Goal: Find specific page/section: Find specific page/section

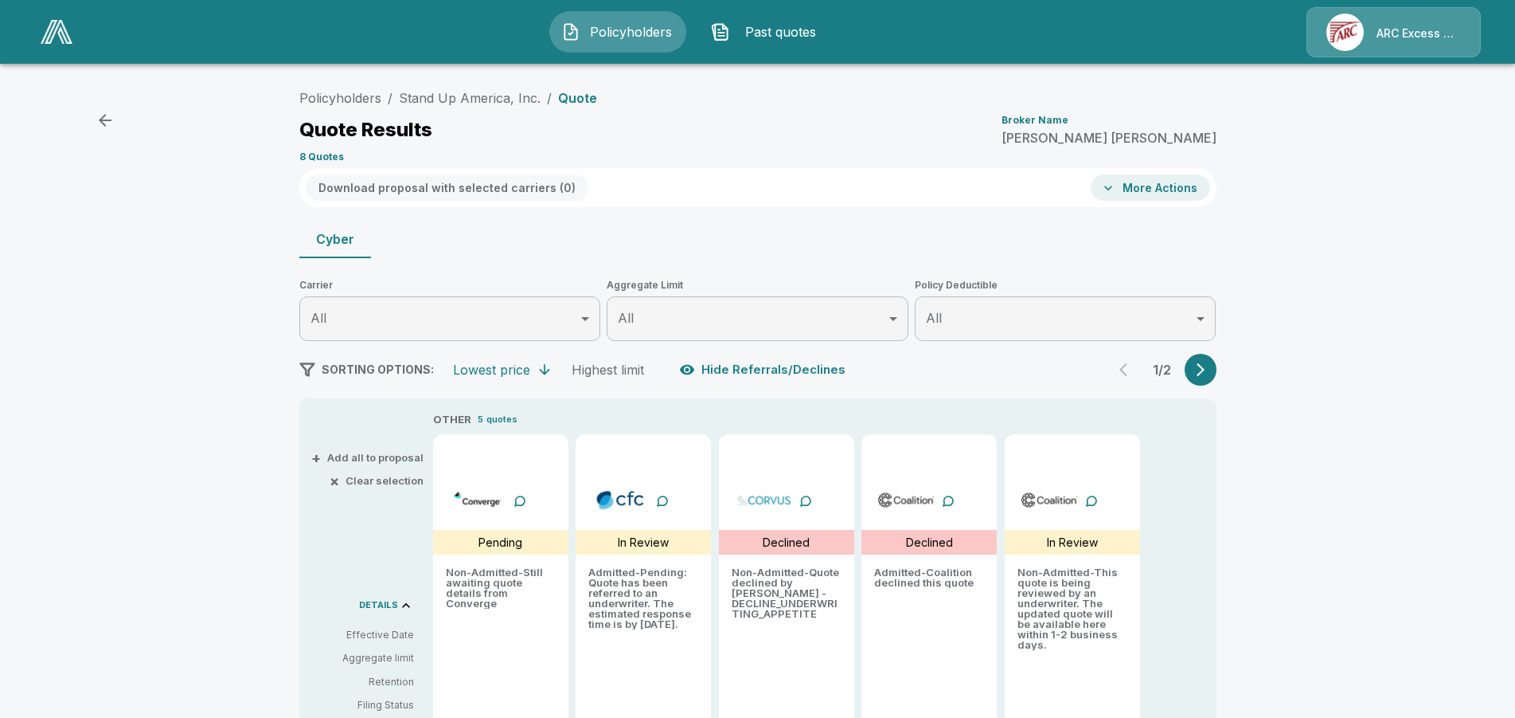
scroll to position [162, 0]
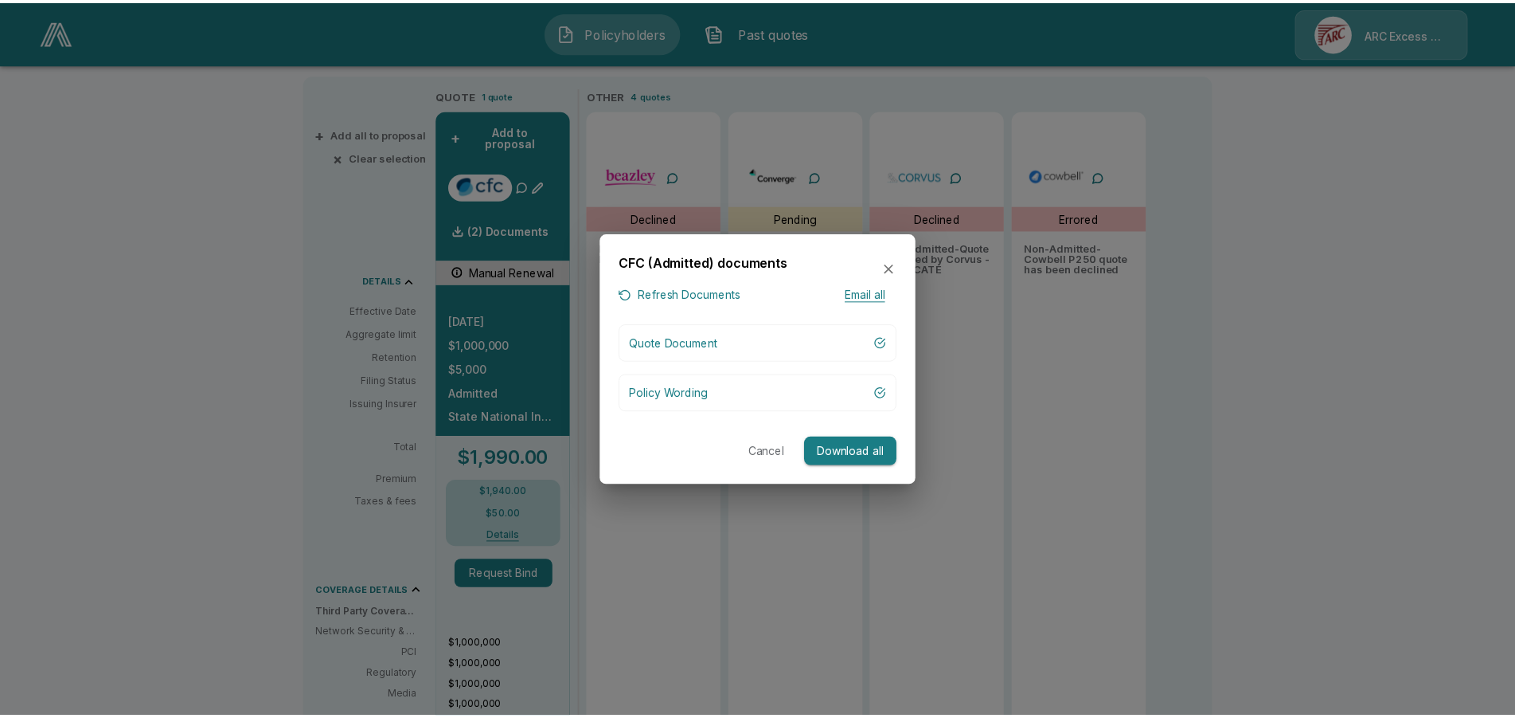
scroll to position [325, 0]
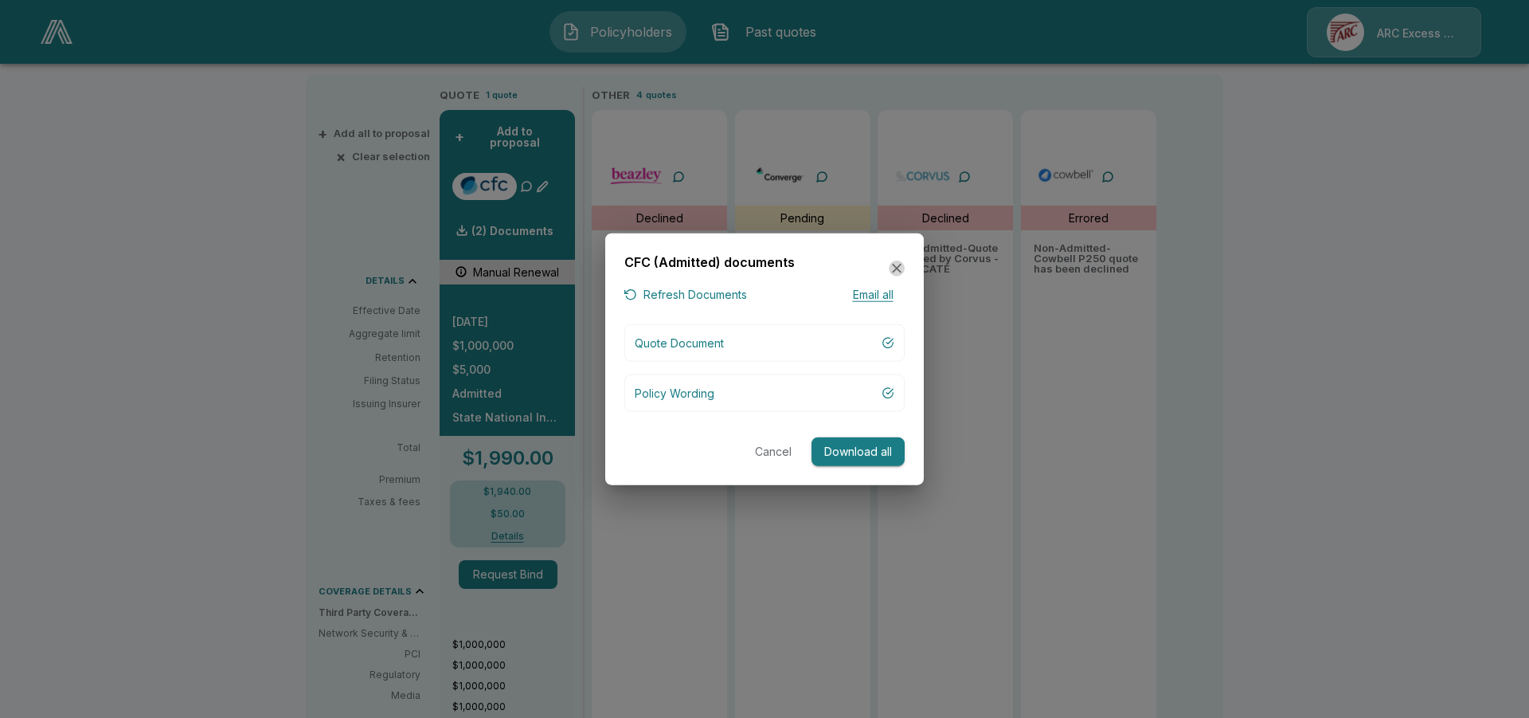
click at [895, 266] on icon "button" at bounding box center [897, 268] width 16 height 16
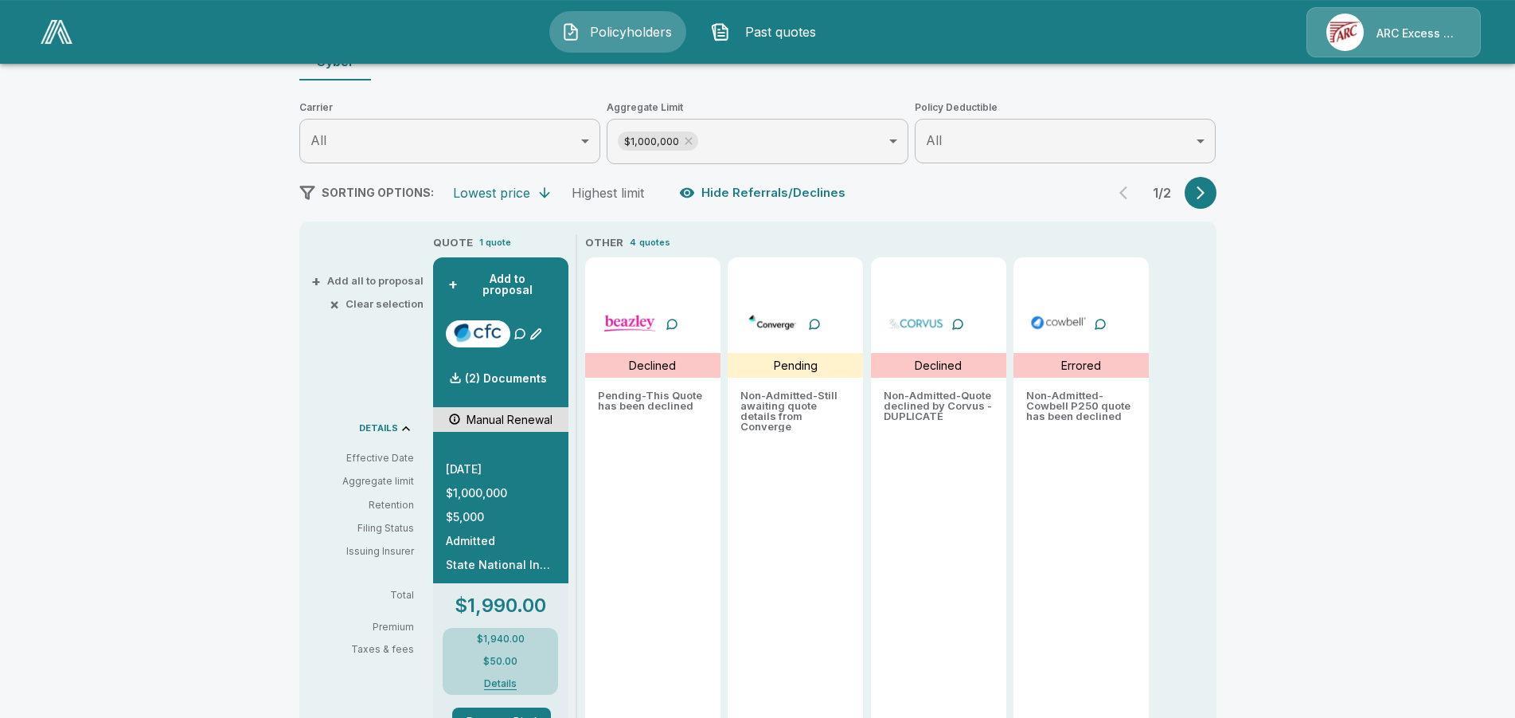
scroll to position [162, 0]
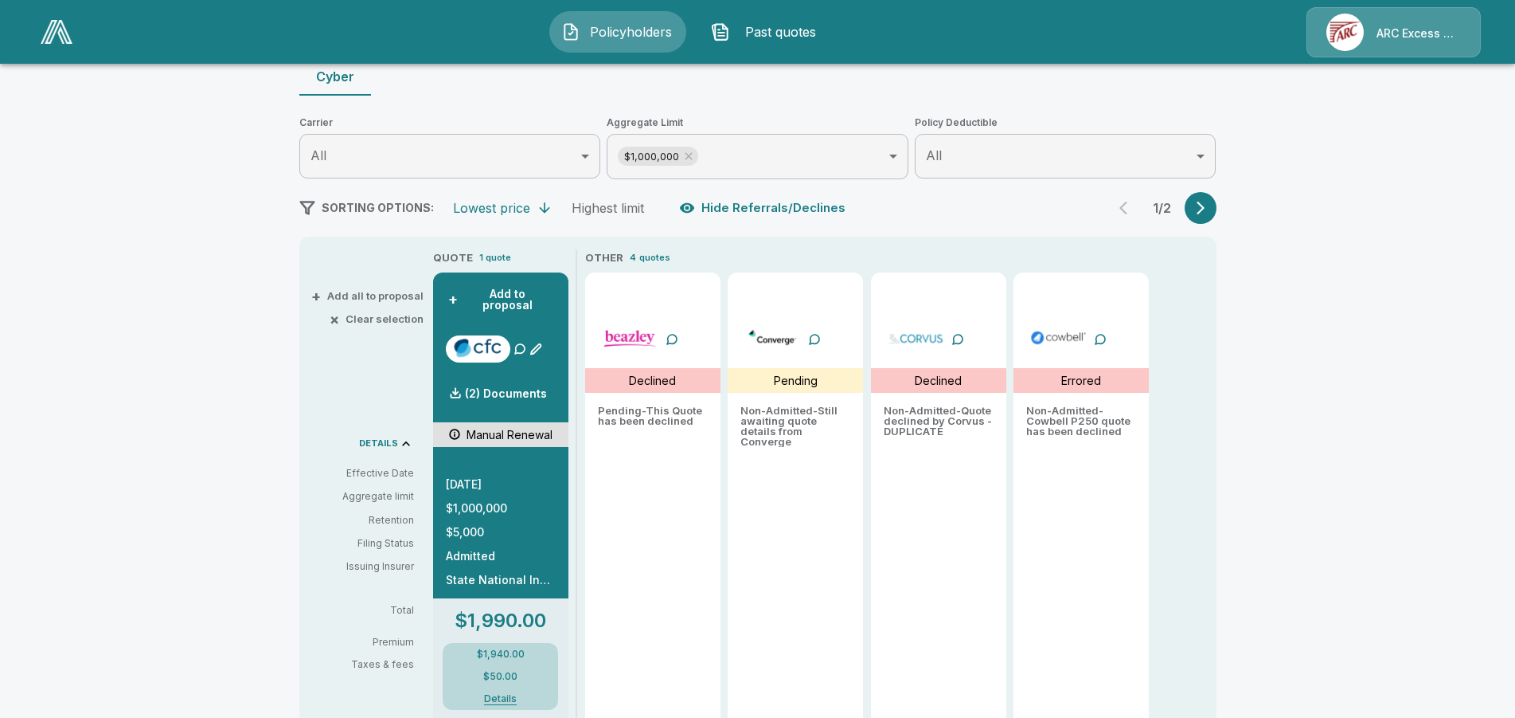
click at [1127, 208] on div "1 / 2" at bounding box center [1163, 208] width 108 height 32
click at [1206, 205] on icon "button" at bounding box center [1201, 208] width 16 height 16
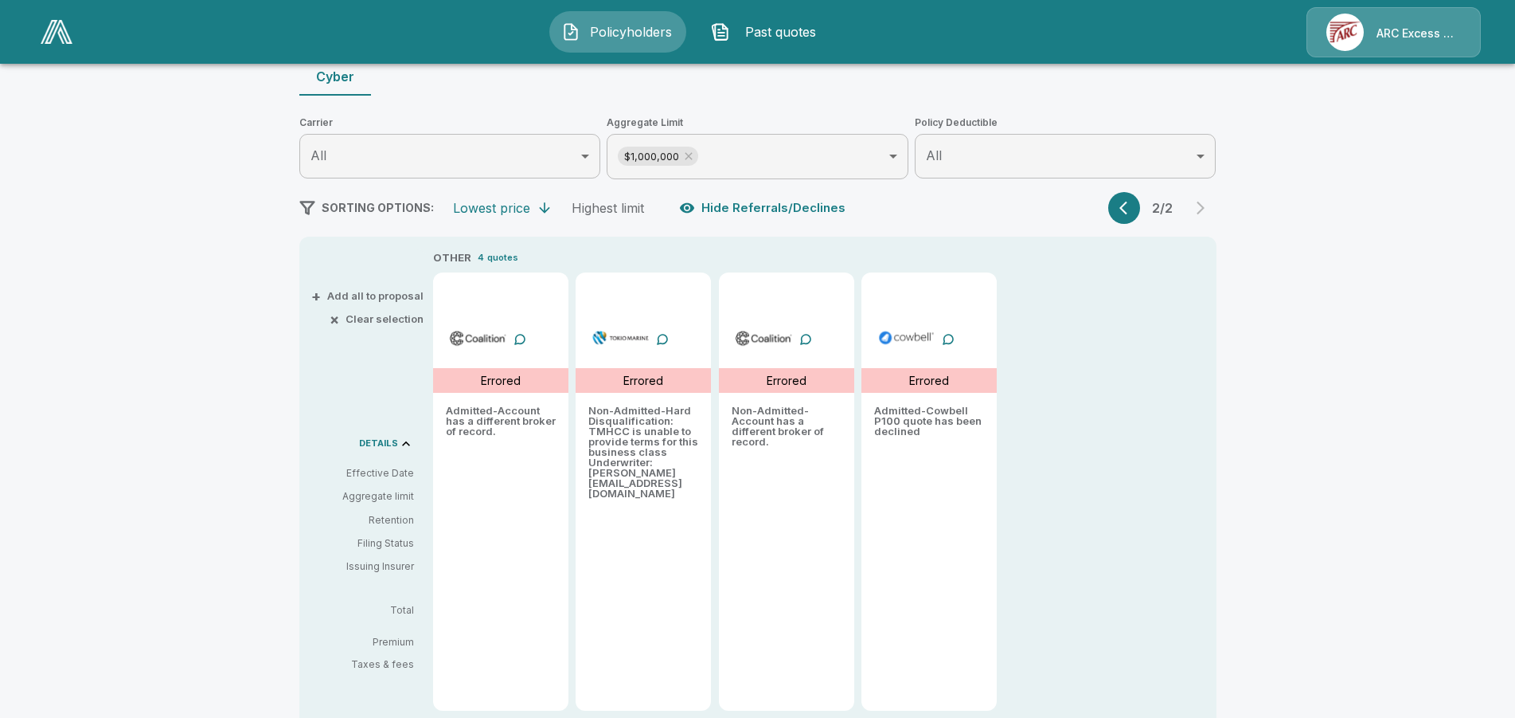
click at [60, 25] on img at bounding box center [57, 32] width 32 height 24
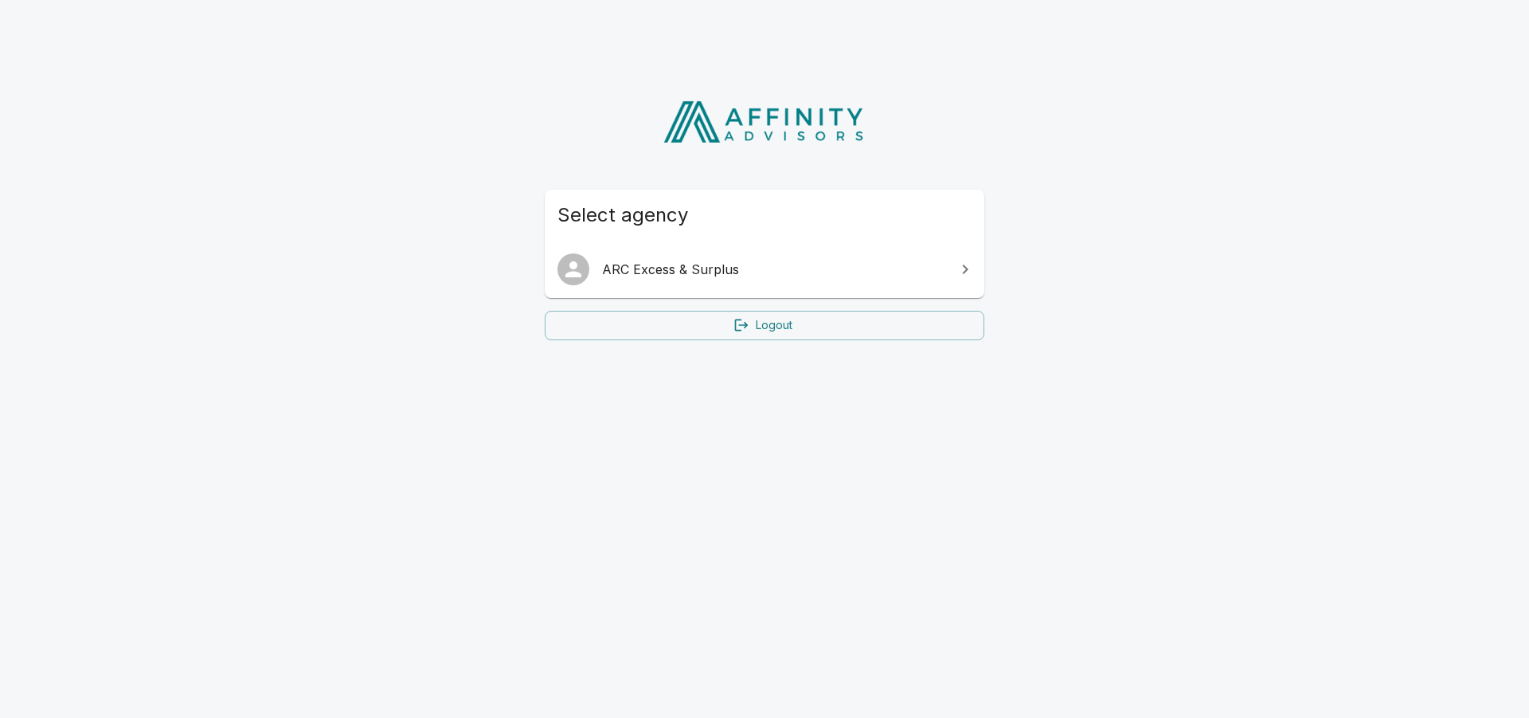
click at [700, 268] on span "ARC Excess & Surplus" at bounding box center [774, 269] width 344 height 19
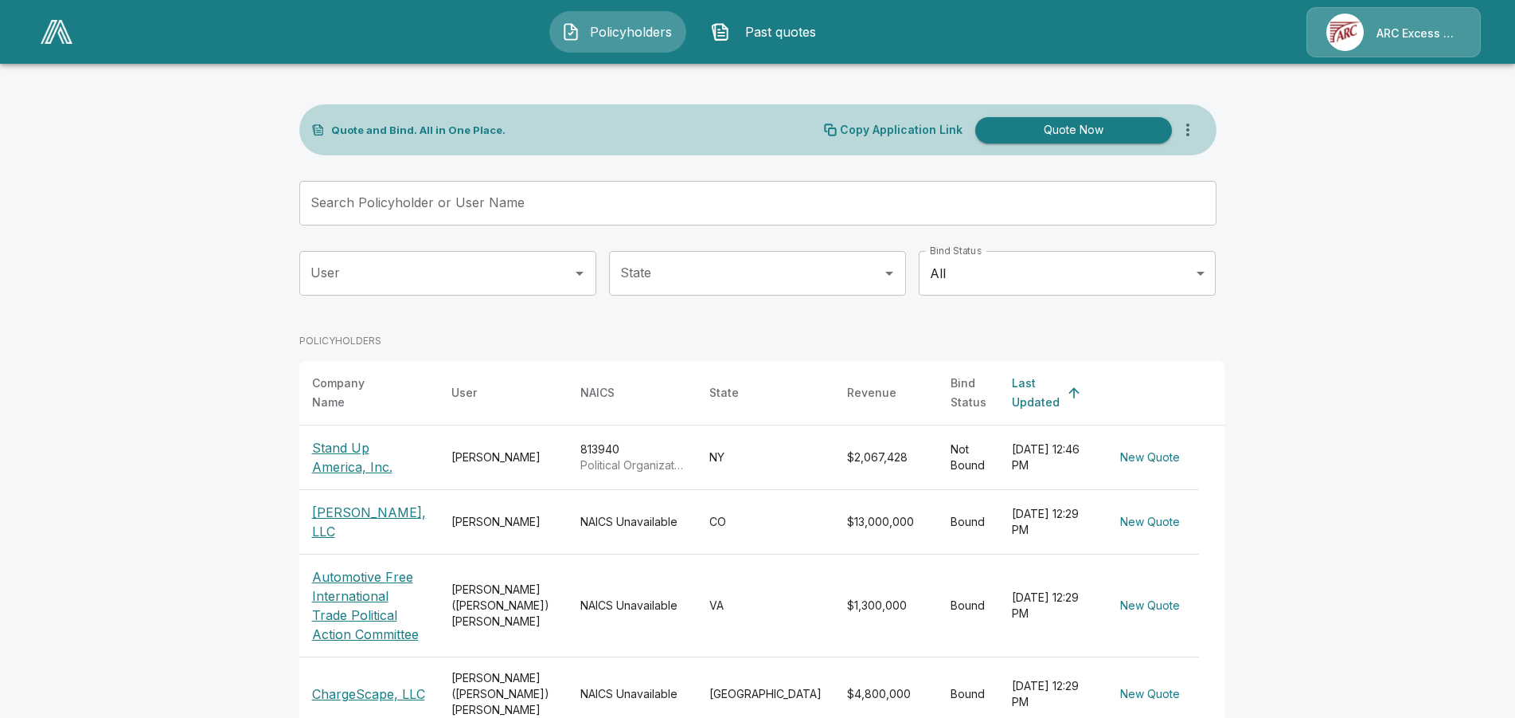
click at [393, 438] on p "Stand Up America, Inc." at bounding box center [369, 457] width 114 height 38
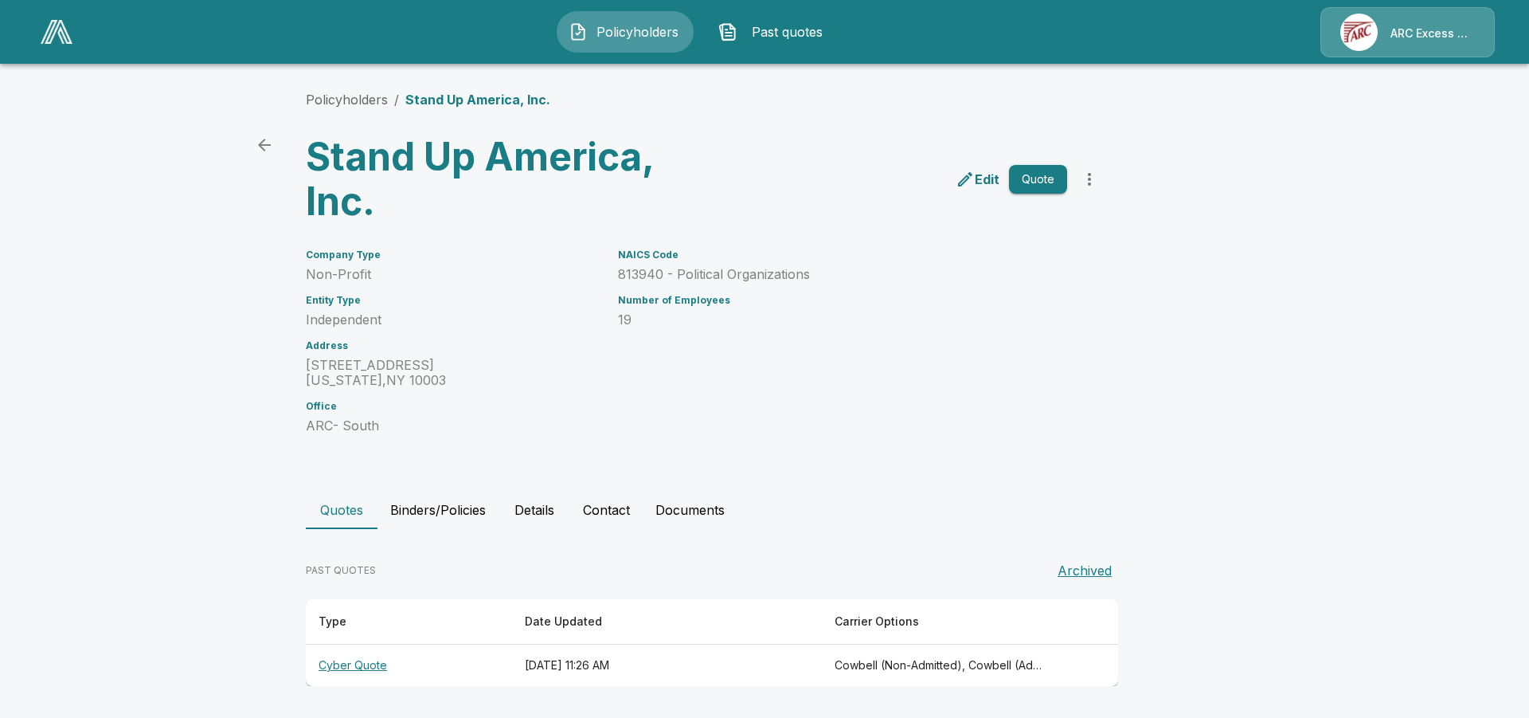
drag, startPoint x: 355, startPoint y: 665, endPoint x: 307, endPoint y: 621, distance: 64.8
click at [354, 665] on th "Cyber Quote" at bounding box center [409, 665] width 206 height 42
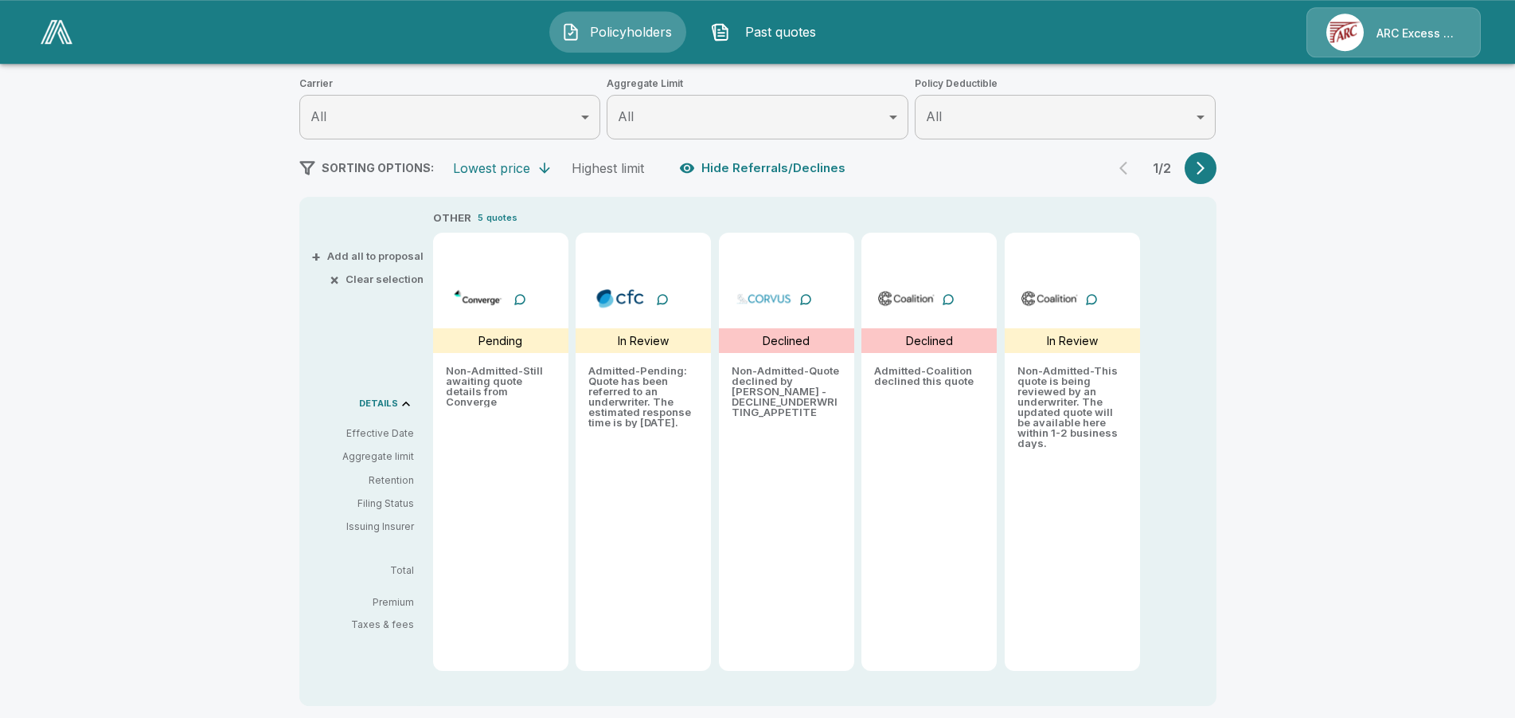
scroll to position [244, 0]
